Goal: Task Accomplishment & Management: Use online tool/utility

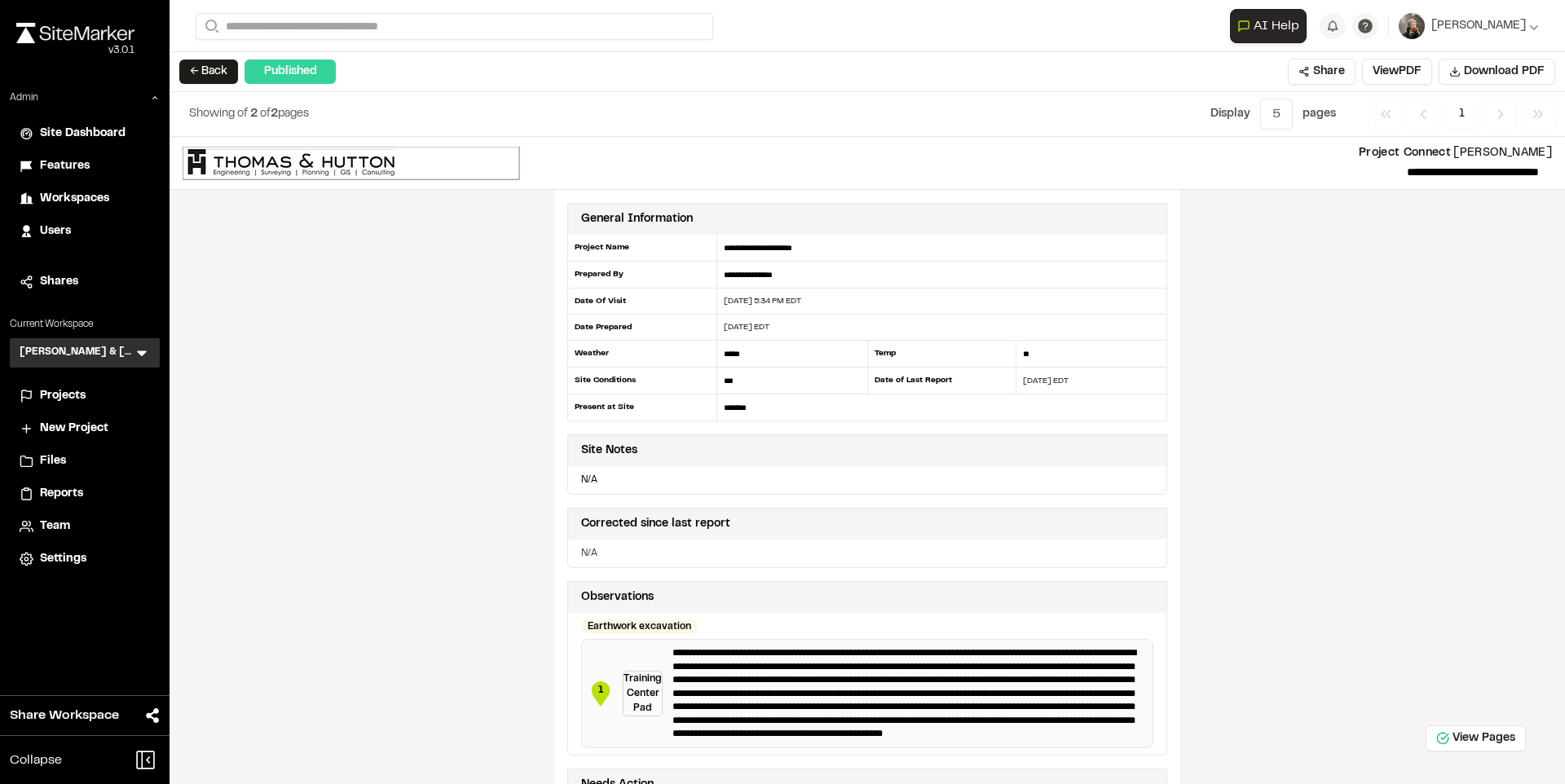
click at [84, 170] on span "Features" at bounding box center [65, 166] width 49 height 18
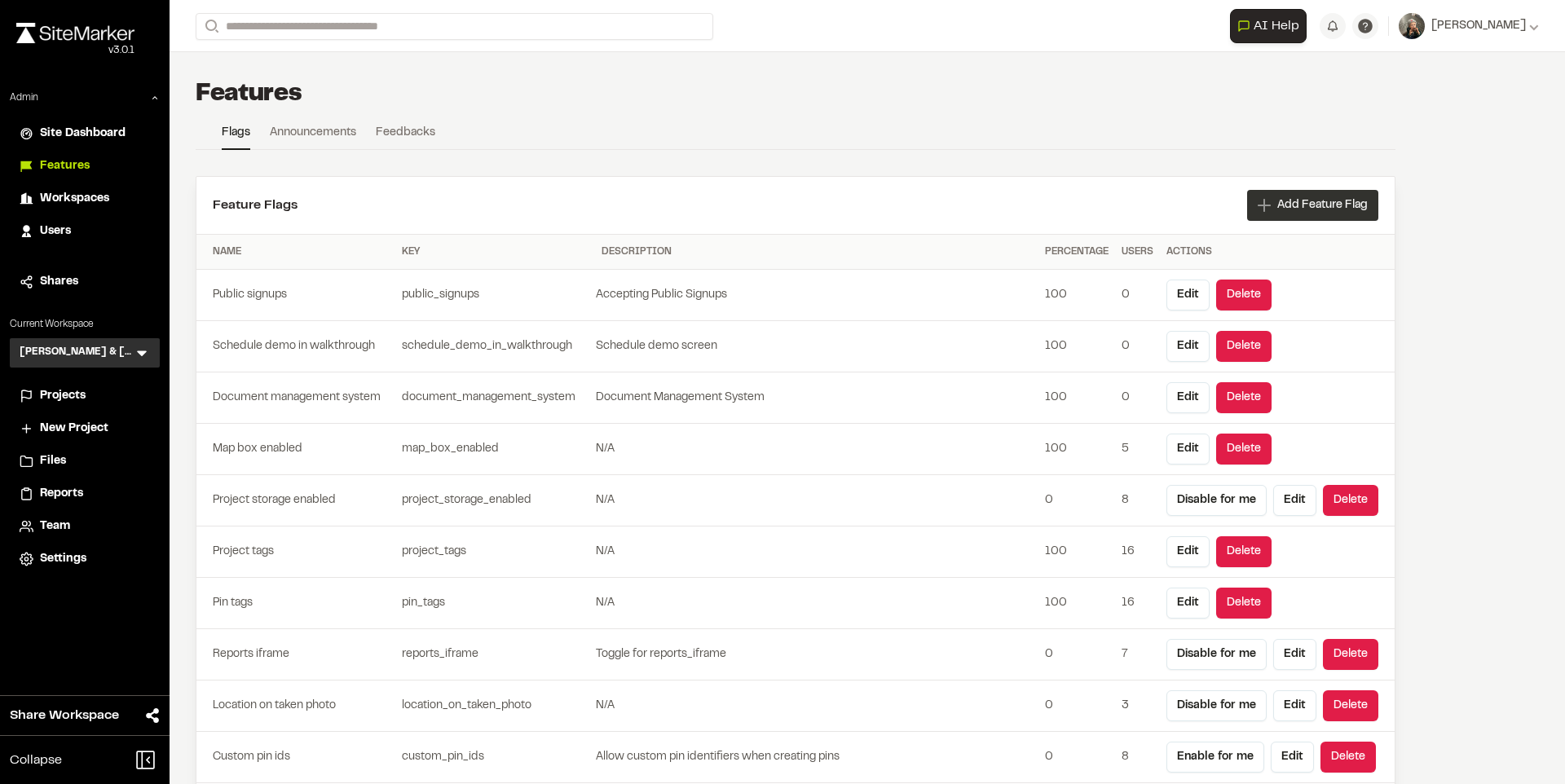
click at [1301, 207] on span "Add Feature Flag" at bounding box center [1322, 205] width 90 height 16
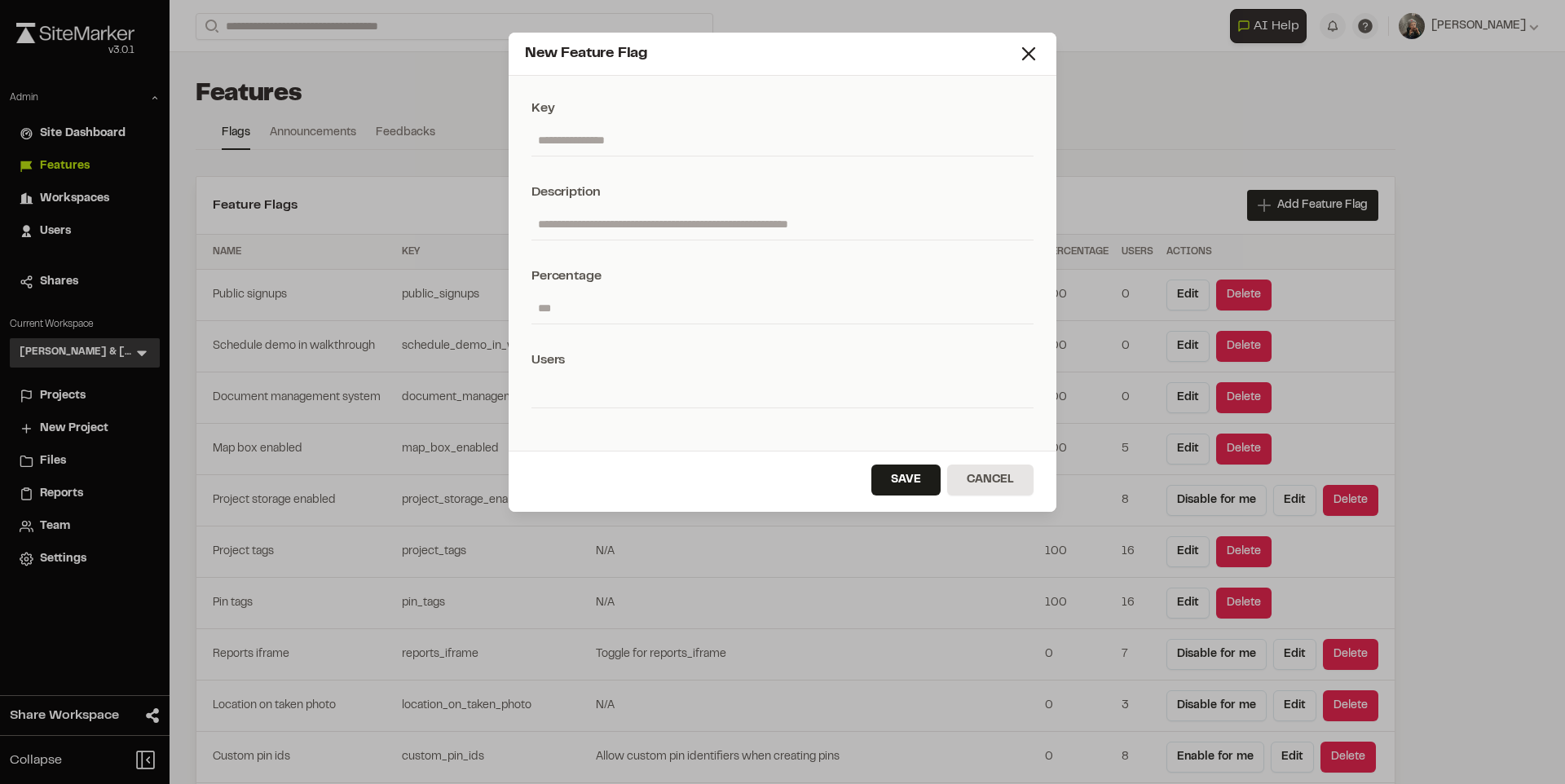
click at [732, 151] on input "text" at bounding box center [782, 141] width 502 height 31
type input "**********"
click at [654, 299] on input "number" at bounding box center [782, 308] width 502 height 31
type input "*"
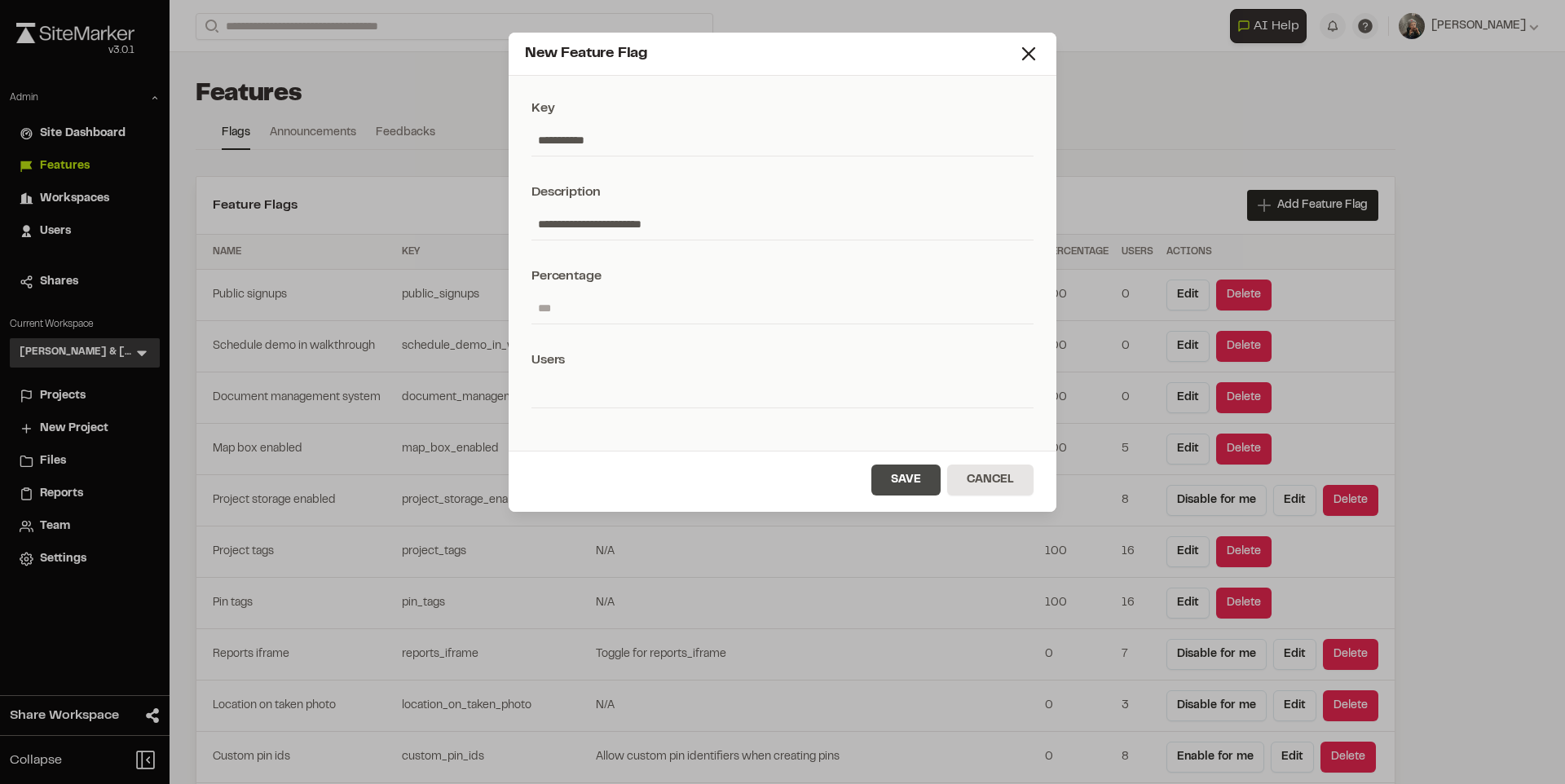
click at [889, 465] on button "Save" at bounding box center [906, 480] width 69 height 31
